Goal: Task Accomplishment & Management: Manage account settings

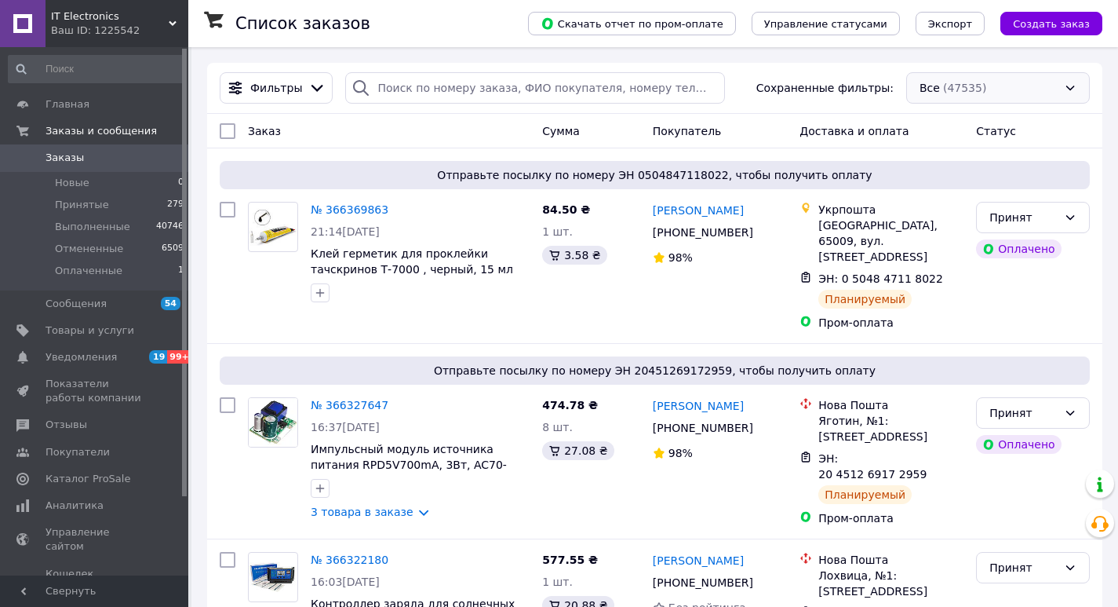
click at [926, 86] on div "Все (47535)" at bounding box center [998, 87] width 184 height 31
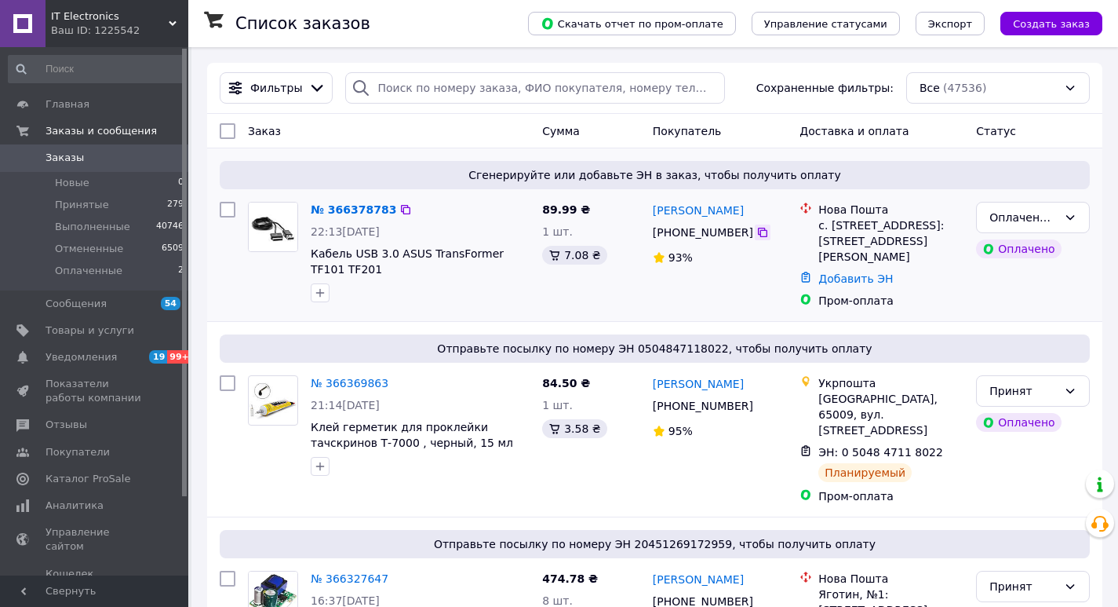
click at [758, 229] on icon at bounding box center [762, 232] width 9 height 9
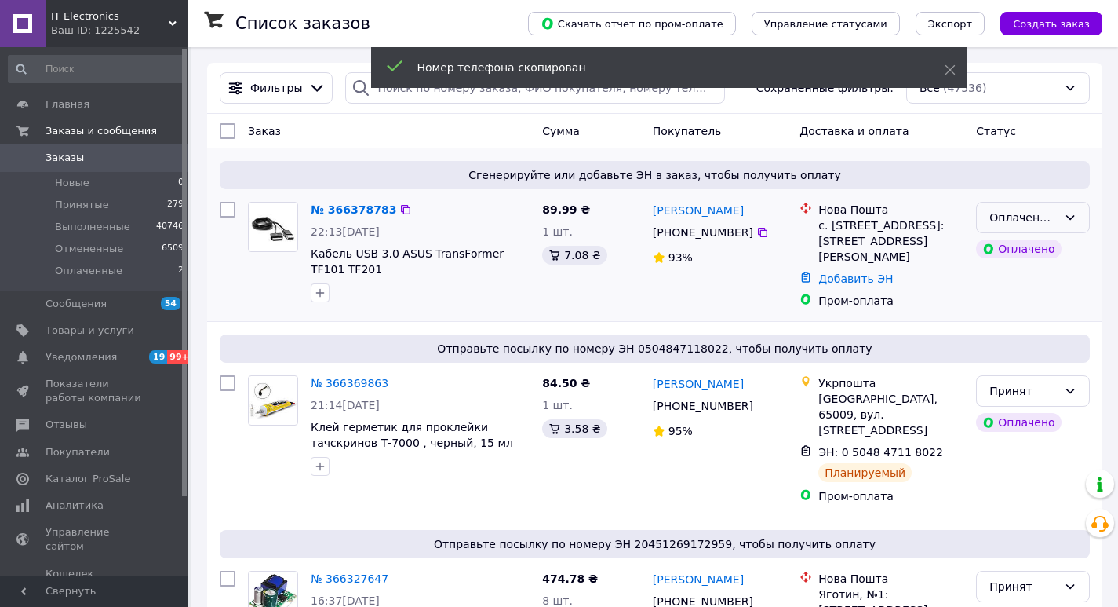
click at [988, 219] on div "Оплаченный" at bounding box center [1033, 217] width 114 height 31
click at [1001, 251] on li "Принят" at bounding box center [1033, 252] width 112 height 28
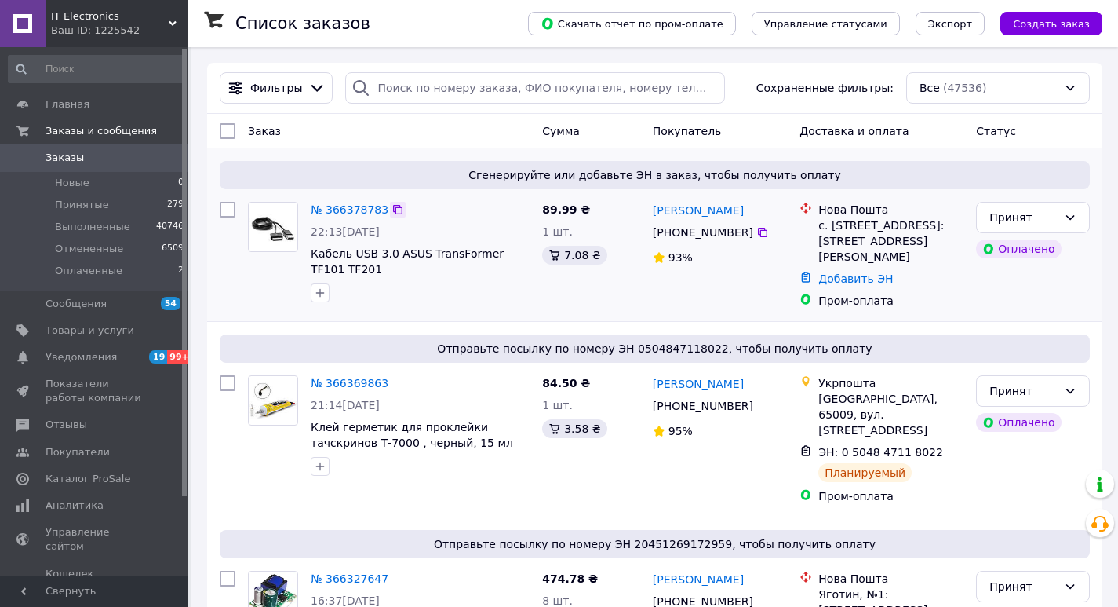
click at [392, 210] on icon at bounding box center [398, 209] width 13 height 13
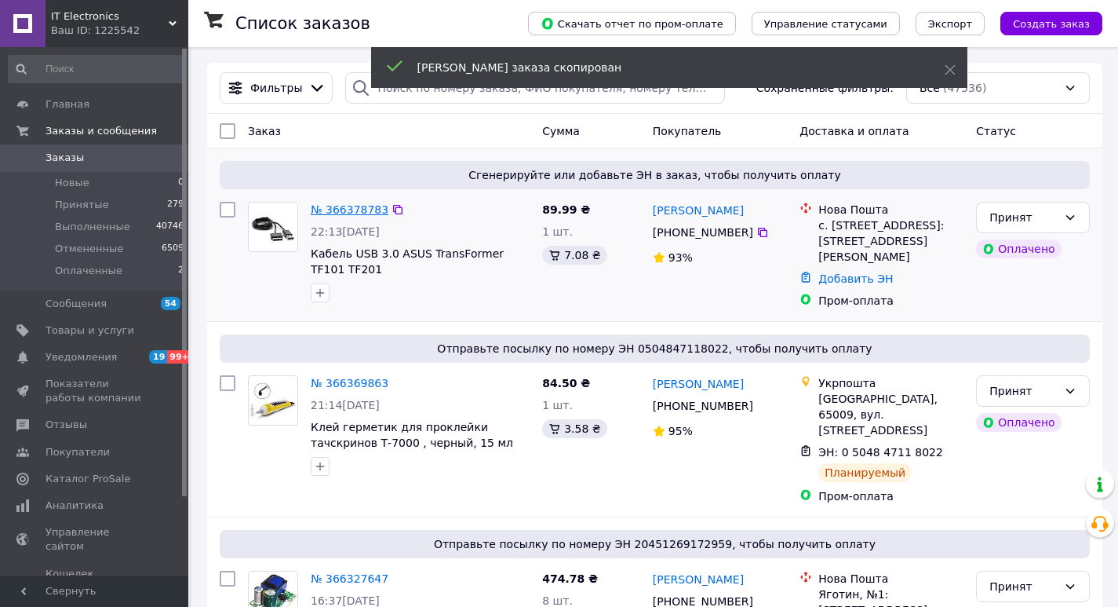
click at [356, 210] on link "№ 366378783" at bounding box center [350, 209] width 78 height 13
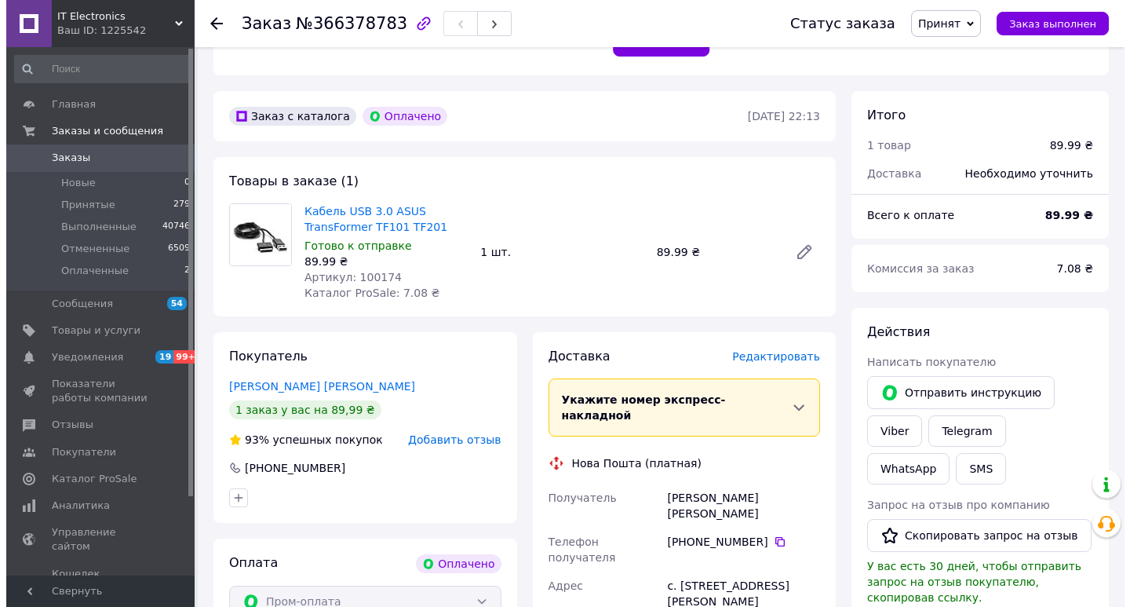
scroll to position [471, 0]
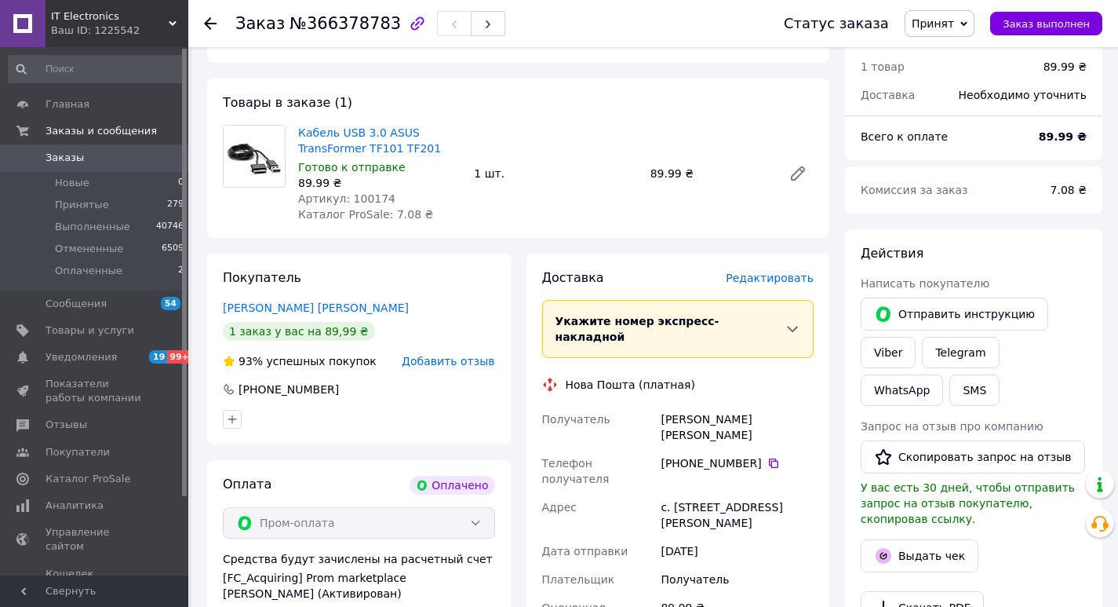
click at [467, 359] on span "Добавить отзыв" at bounding box center [448, 361] width 93 height 13
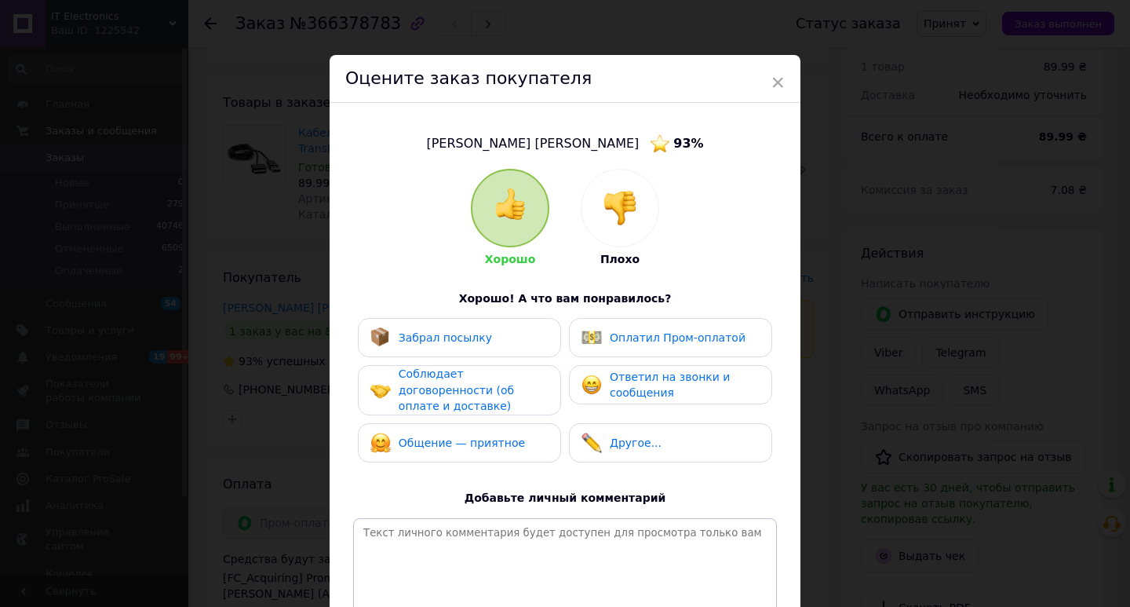
click at [617, 215] on img at bounding box center [620, 208] width 35 height 35
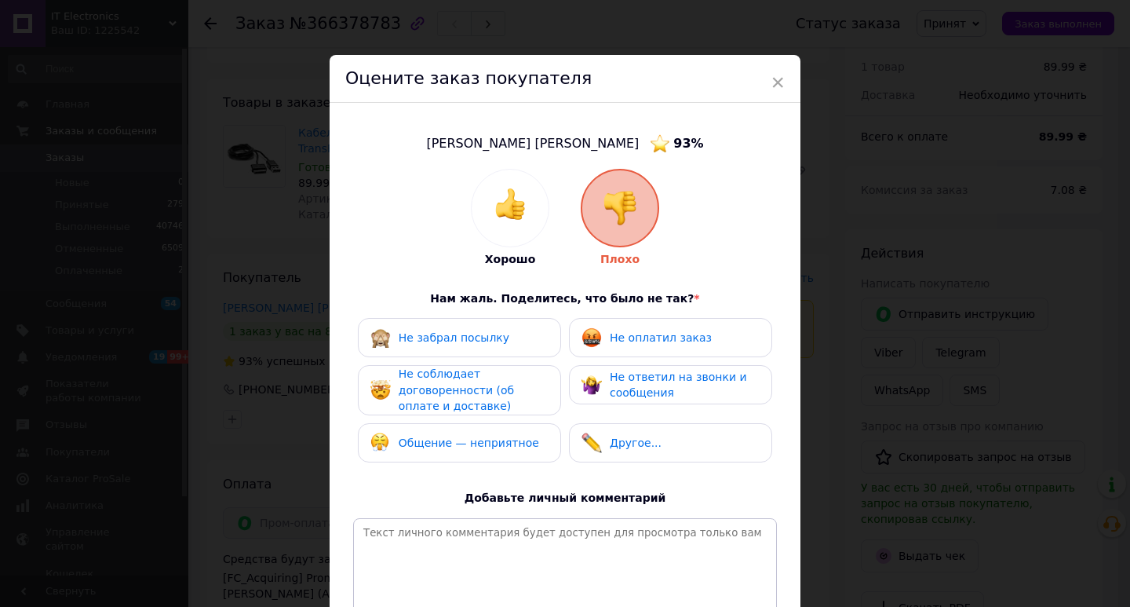
click at [475, 436] on span "Общение — неприятное" at bounding box center [469, 442] width 140 height 13
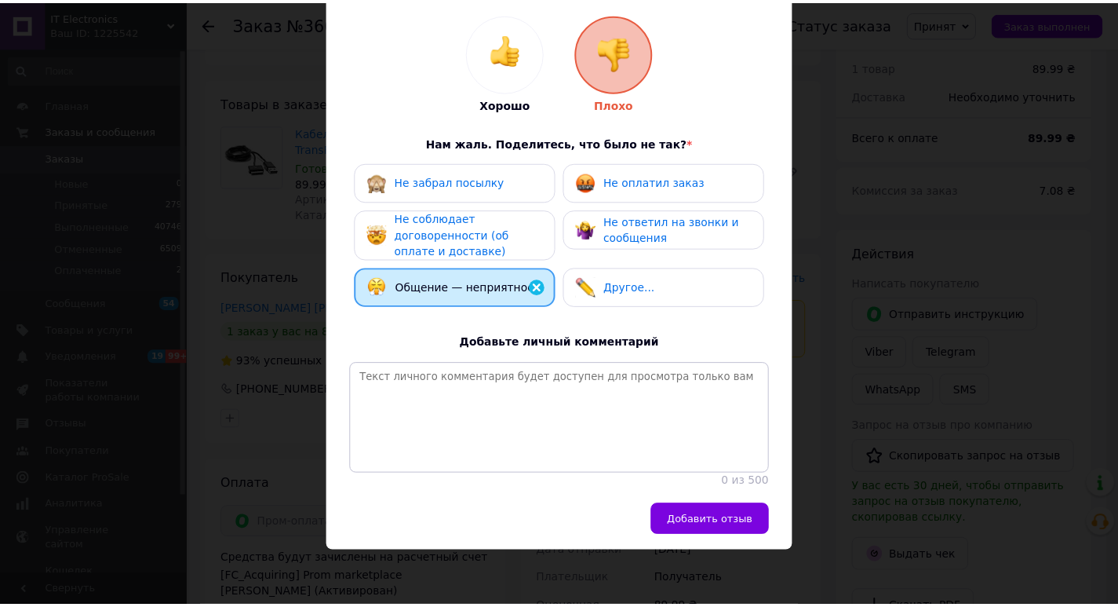
scroll to position [166, 0]
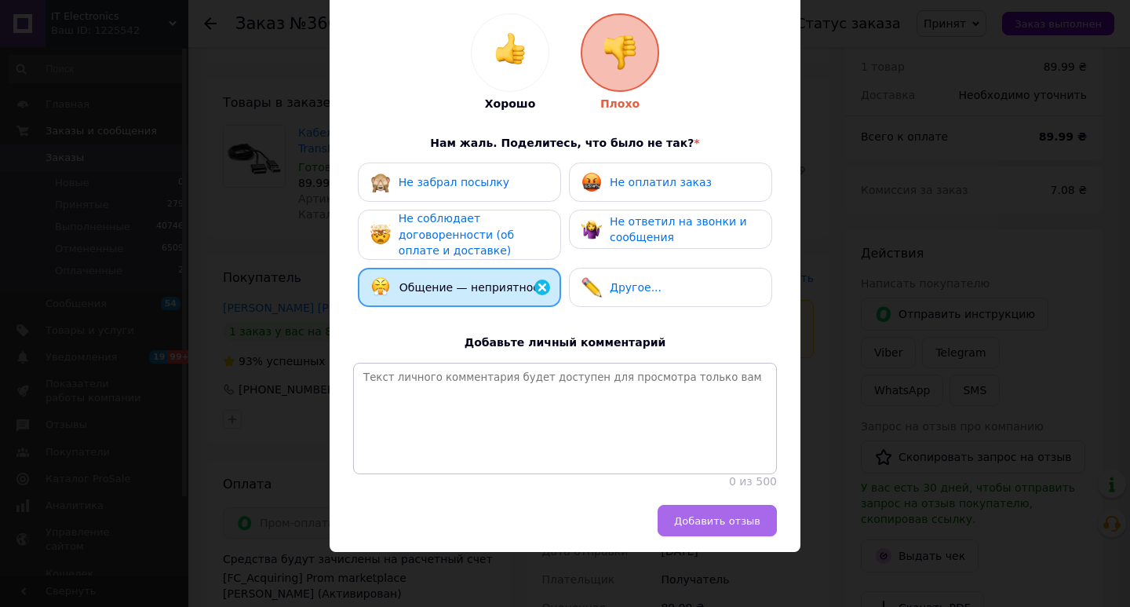
click at [676, 521] on button "Добавить отзыв" at bounding box center [717, 520] width 119 height 31
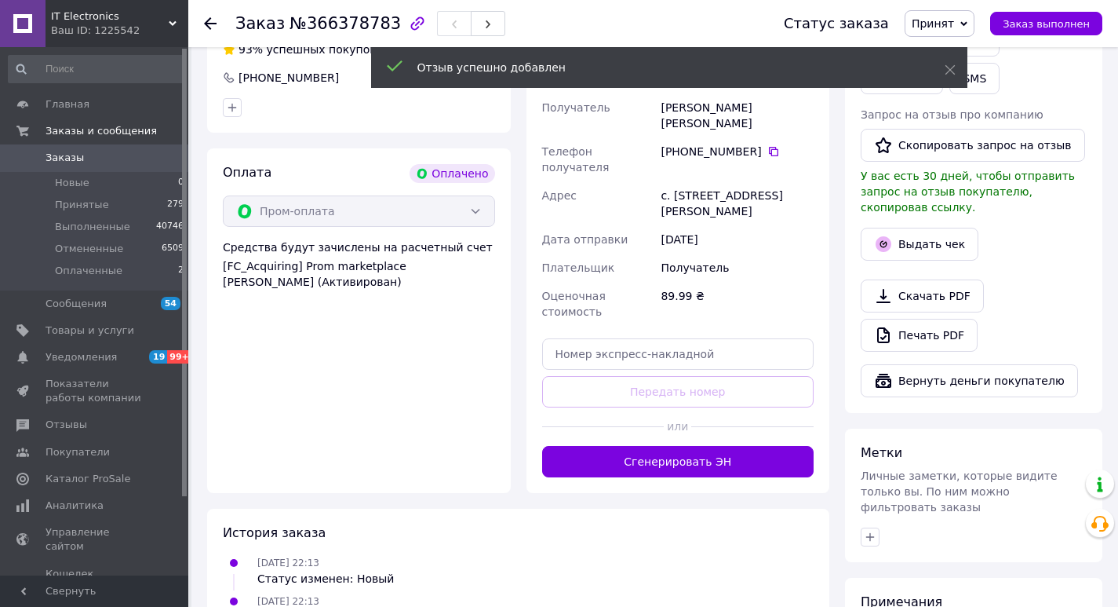
scroll to position [785, 0]
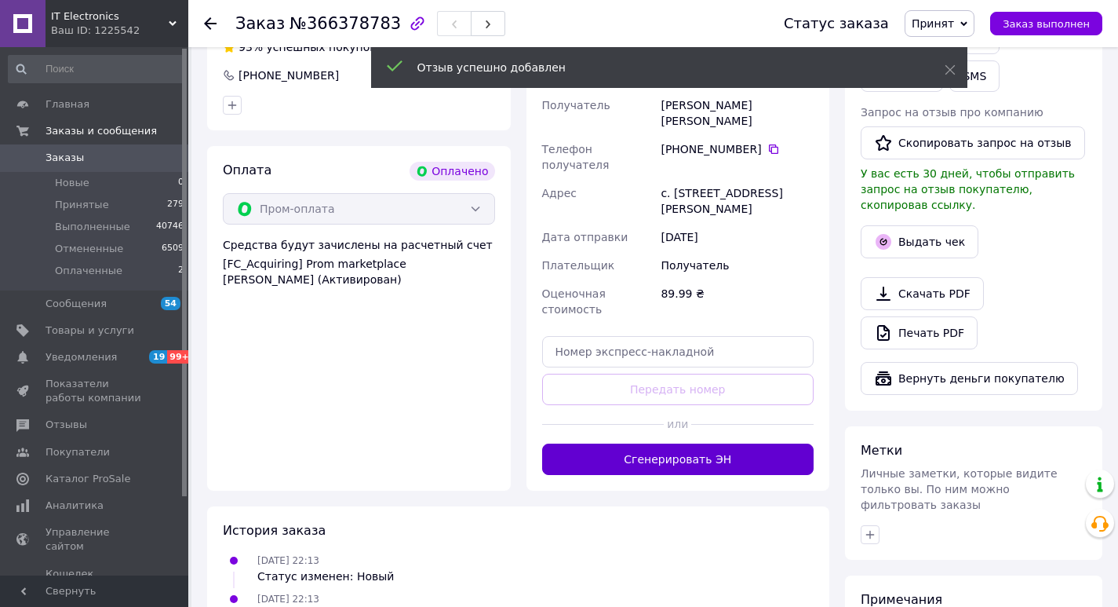
click at [640, 443] on button "Сгенерировать ЭН" at bounding box center [678, 458] width 272 height 31
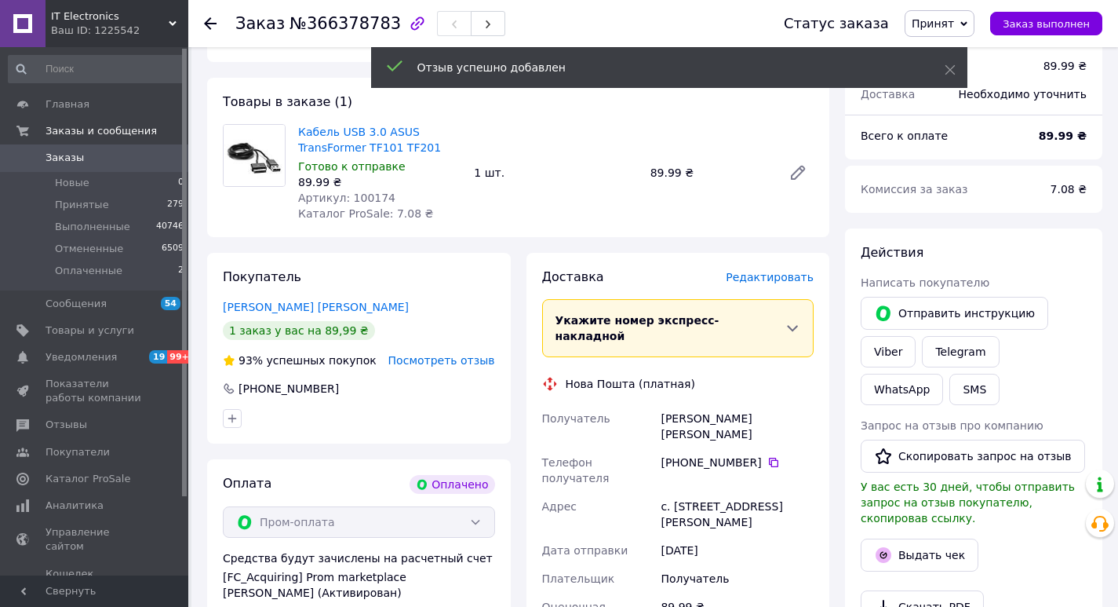
scroll to position [471, 0]
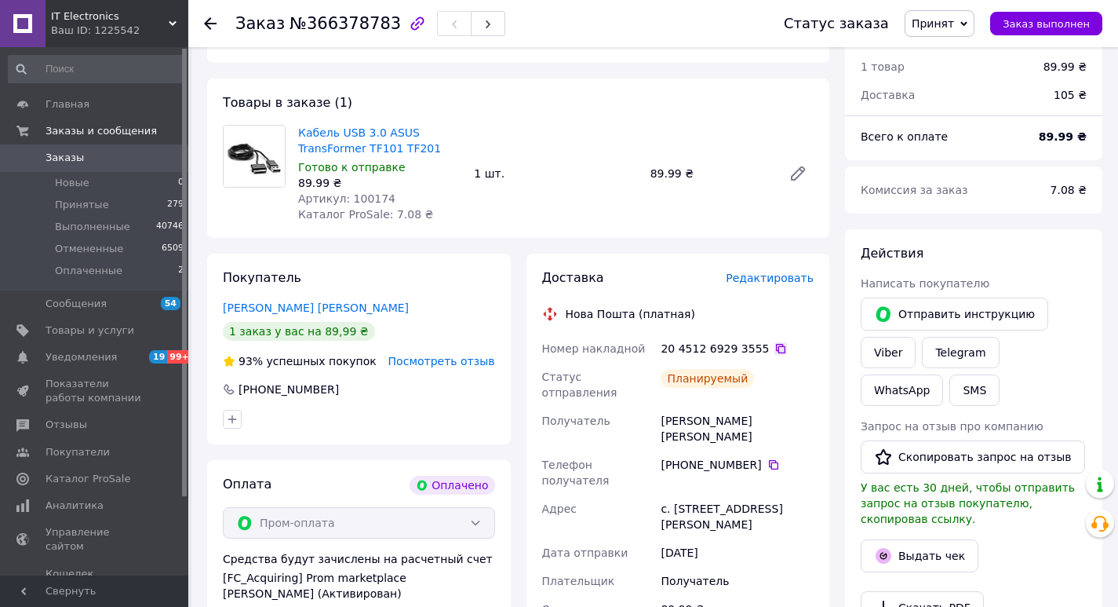
click at [775, 345] on icon at bounding box center [781, 348] width 13 height 13
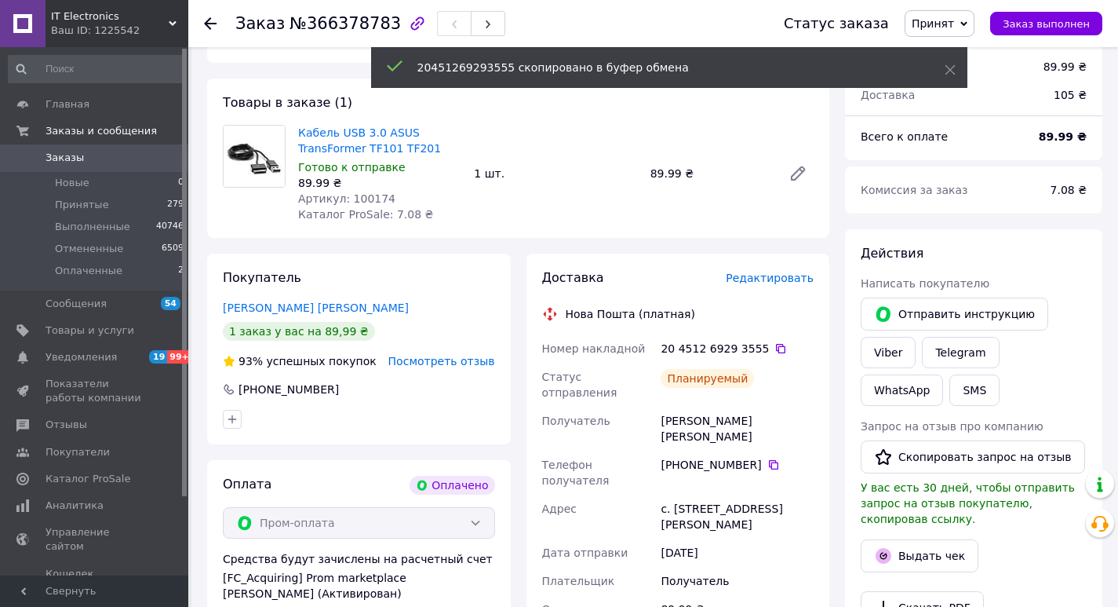
click at [207, 26] on use at bounding box center [210, 23] width 13 height 13
